Goal: Use online tool/utility: Utilize a website feature to perform a specific function

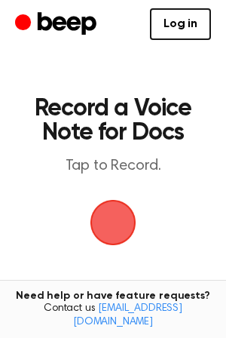
click at [107, 214] on span "button" at bounding box center [113, 222] width 42 height 42
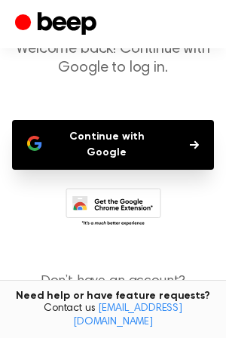
scroll to position [85, 0]
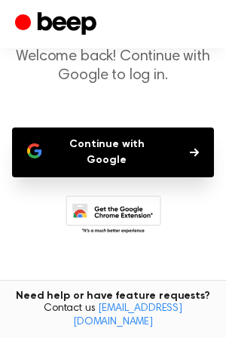
click at [119, 142] on button "Continue with Google" at bounding box center [113, 153] width 202 height 50
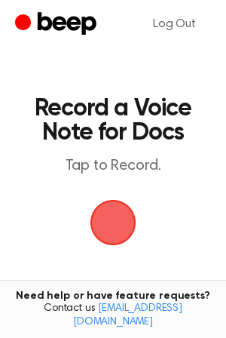
click at [109, 217] on span "button" at bounding box center [112, 222] width 81 height 81
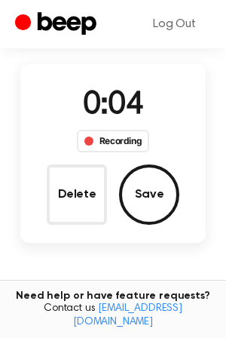
scroll to position [110, 0]
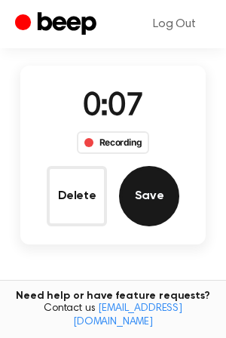
click at [148, 198] on button "Save" at bounding box center [149, 196] width 60 height 60
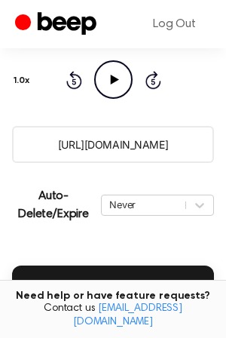
scroll to position [278, 0]
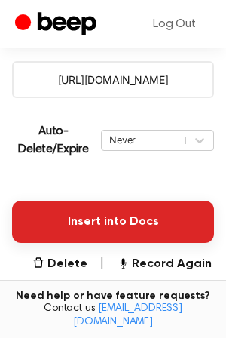
click at [111, 217] on button "Insert into Docs" at bounding box center [113, 222] width 202 height 42
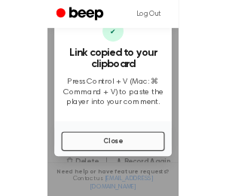
scroll to position [256, 0]
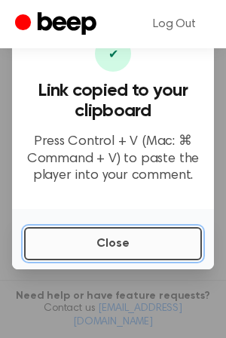
click at [106, 238] on button "Close" at bounding box center [113, 243] width 178 height 33
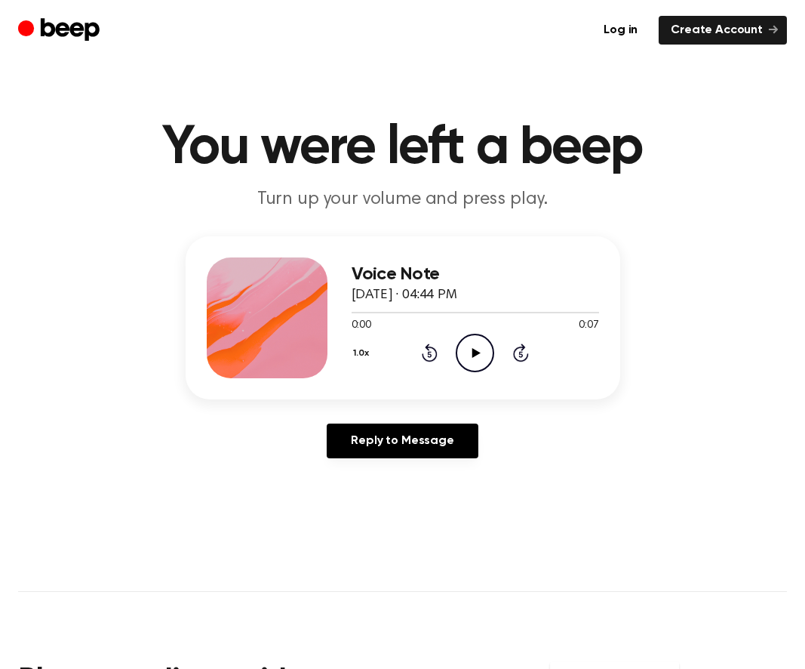
click at [461, 347] on icon "Play Audio" at bounding box center [475, 353] width 38 height 38
